Goal: Information Seeking & Learning: Check status

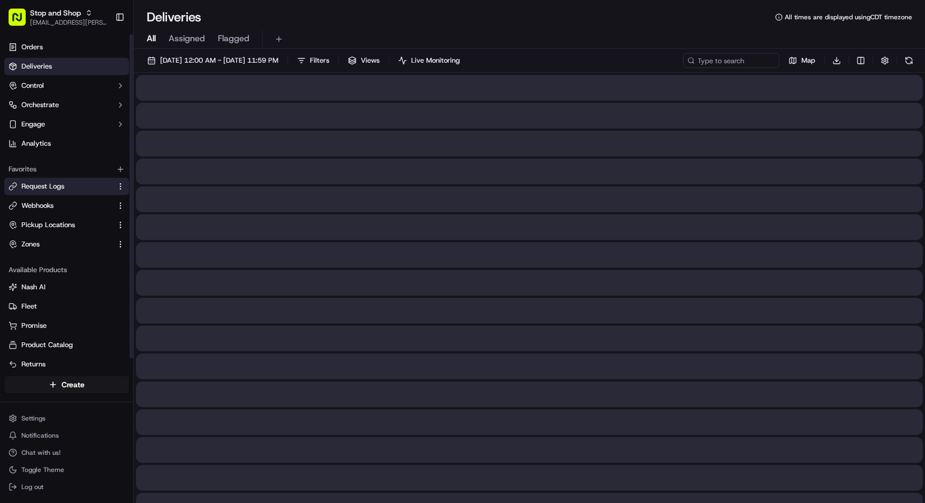
click at [64, 192] on button "Request Logs" at bounding box center [66, 186] width 125 height 17
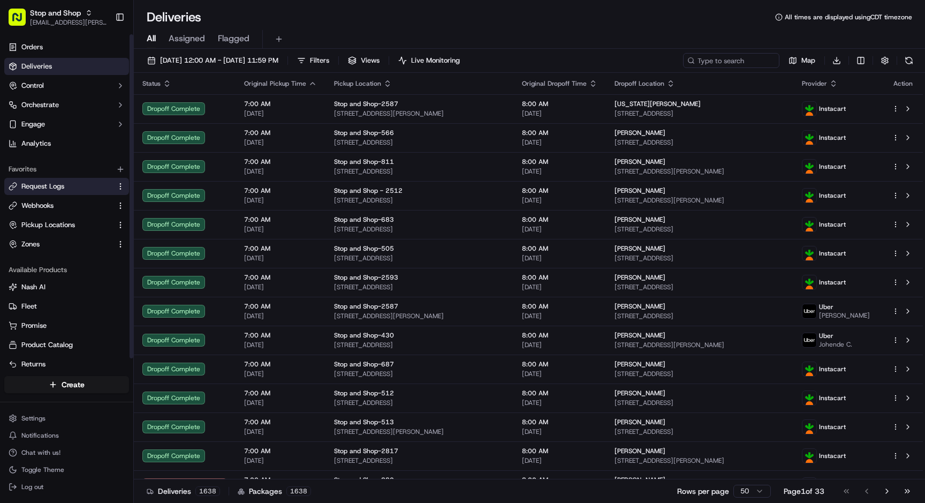
click at [64, 192] on button "Request Logs" at bounding box center [66, 186] width 125 height 17
click at [64, 188] on span "Request Logs" at bounding box center [42, 187] width 43 height 10
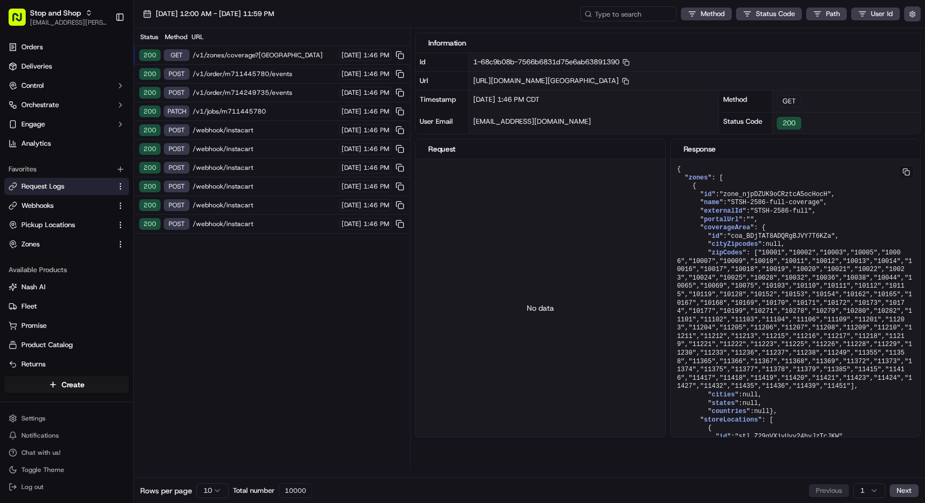
click at [244, 56] on span "/v1/zones/coverage?[GEOGRAPHIC_DATA]" at bounding box center [264, 55] width 143 height 9
click at [67, 49] on link "Orders" at bounding box center [66, 47] width 125 height 17
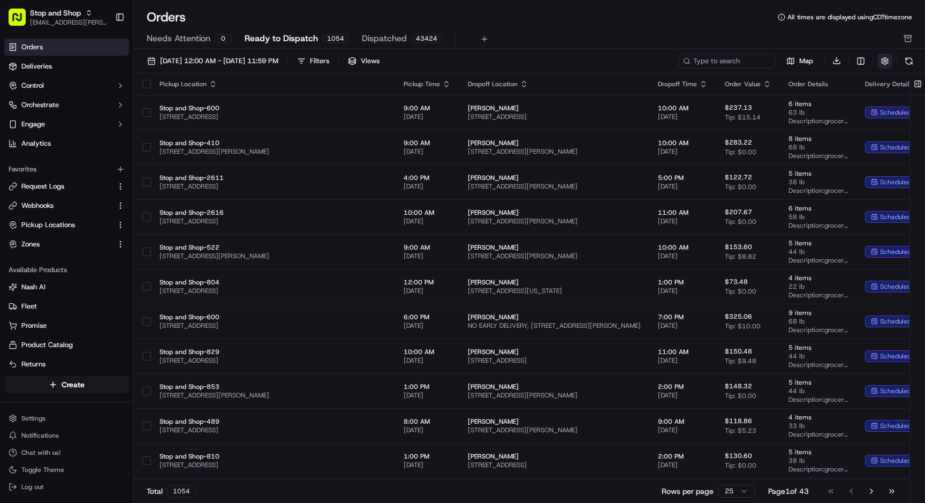
click at [884, 62] on button "button" at bounding box center [885, 61] width 15 height 15
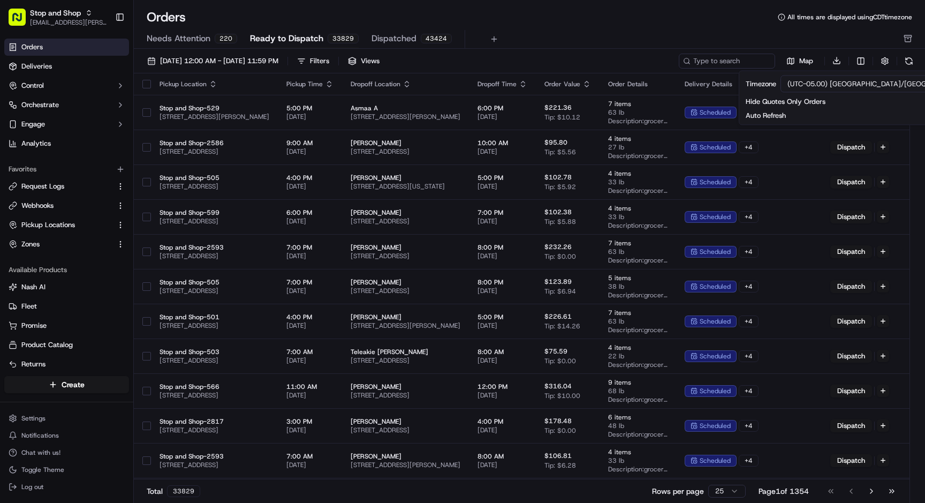
click at [672, 25] on div "Orders All times are displayed using CDT timezone" at bounding box center [529, 17] width 791 height 17
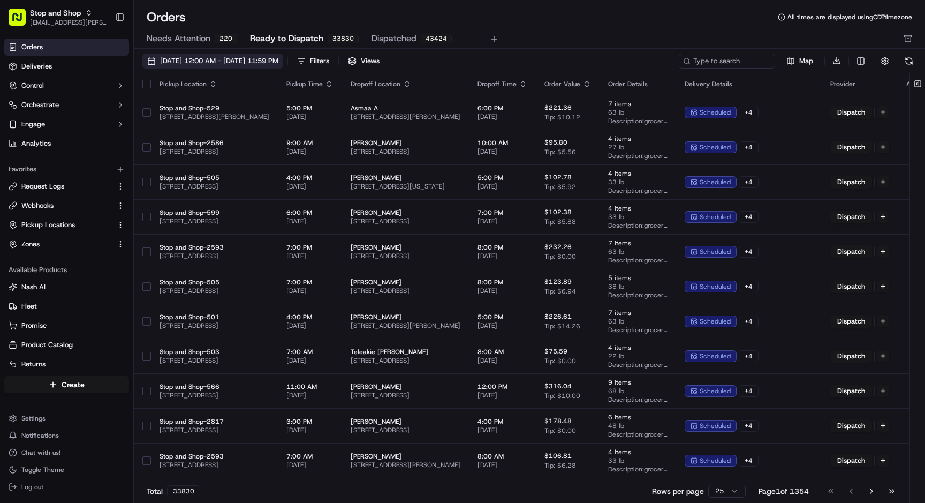
click at [223, 61] on span "[DATE] 12:00 AM - [DATE] 11:59 PM" at bounding box center [219, 61] width 118 height 10
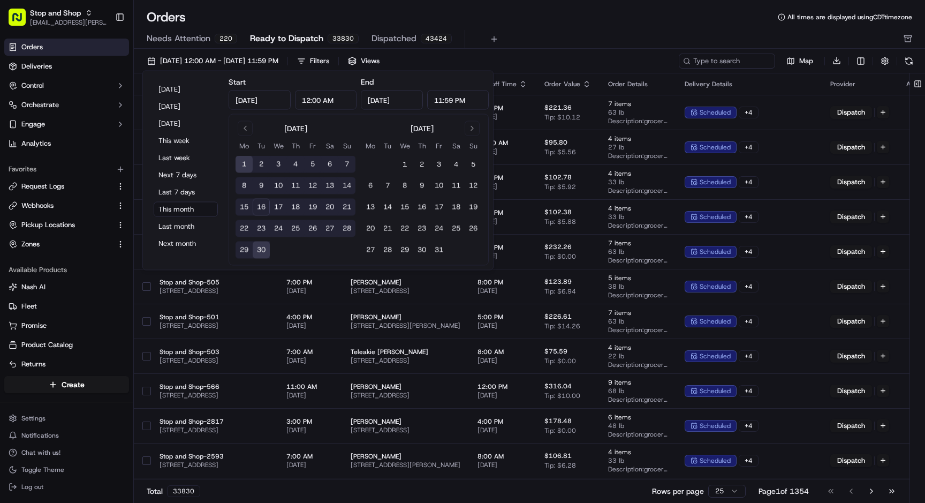
click at [265, 207] on button "16" at bounding box center [261, 207] width 17 height 17
type input "[DATE]"
click at [265, 207] on button "16" at bounding box center [261, 207] width 17 height 17
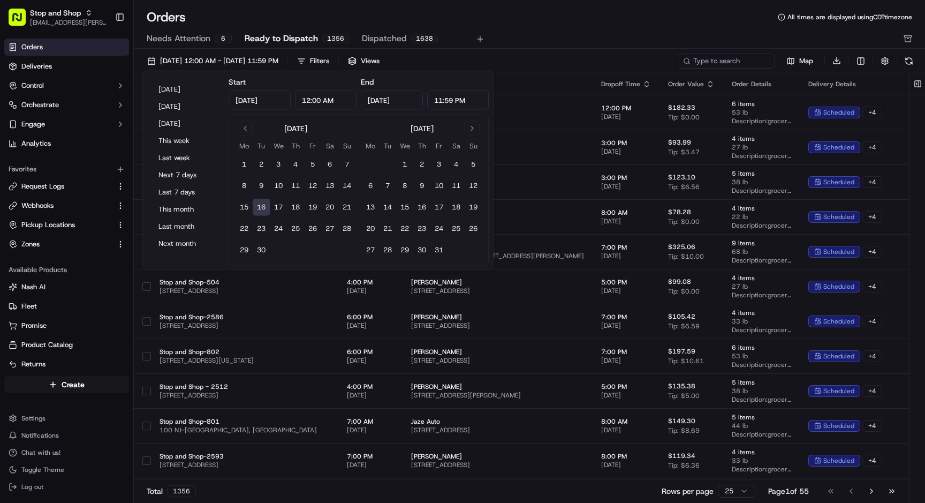
click at [550, 18] on div "Orders All times are displayed using CDT timezone" at bounding box center [529, 17] width 791 height 17
